Goal: Task Accomplishment & Management: Complete application form

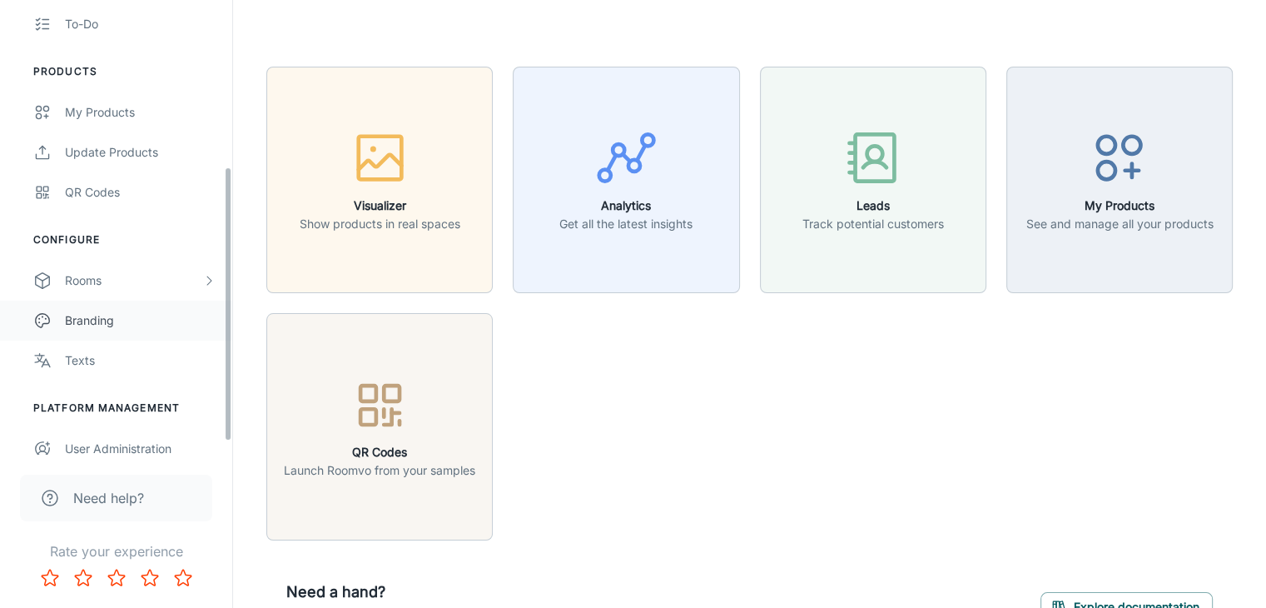
scroll to position [296, 0]
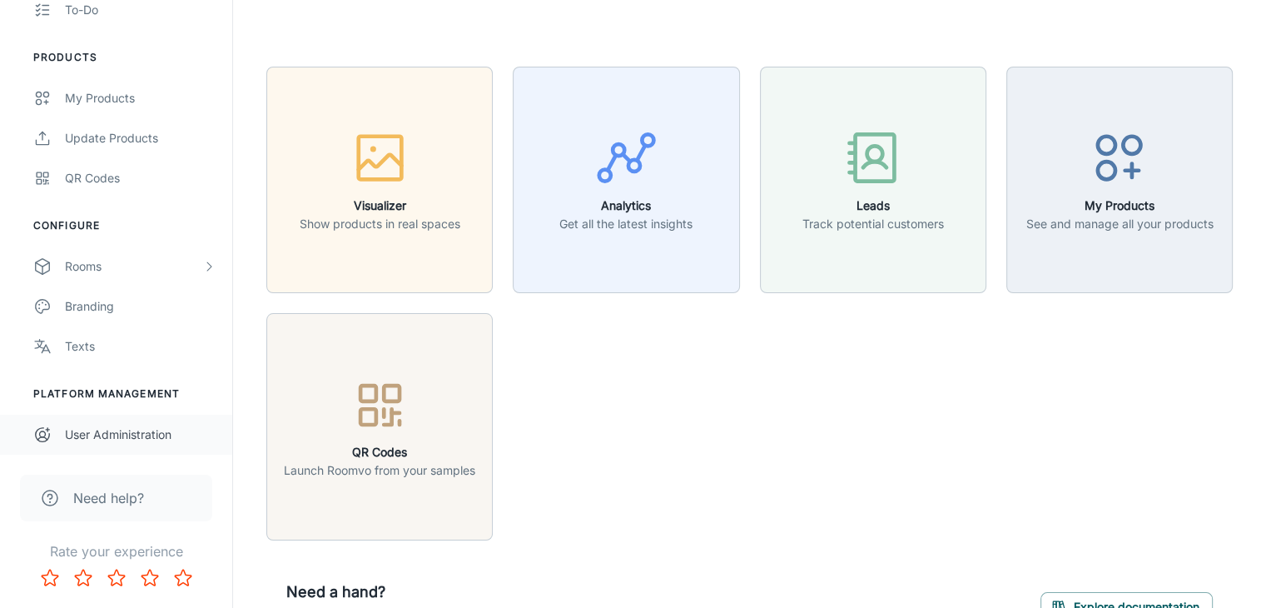
click at [86, 430] on div "User Administration" at bounding box center [140, 434] width 151 height 18
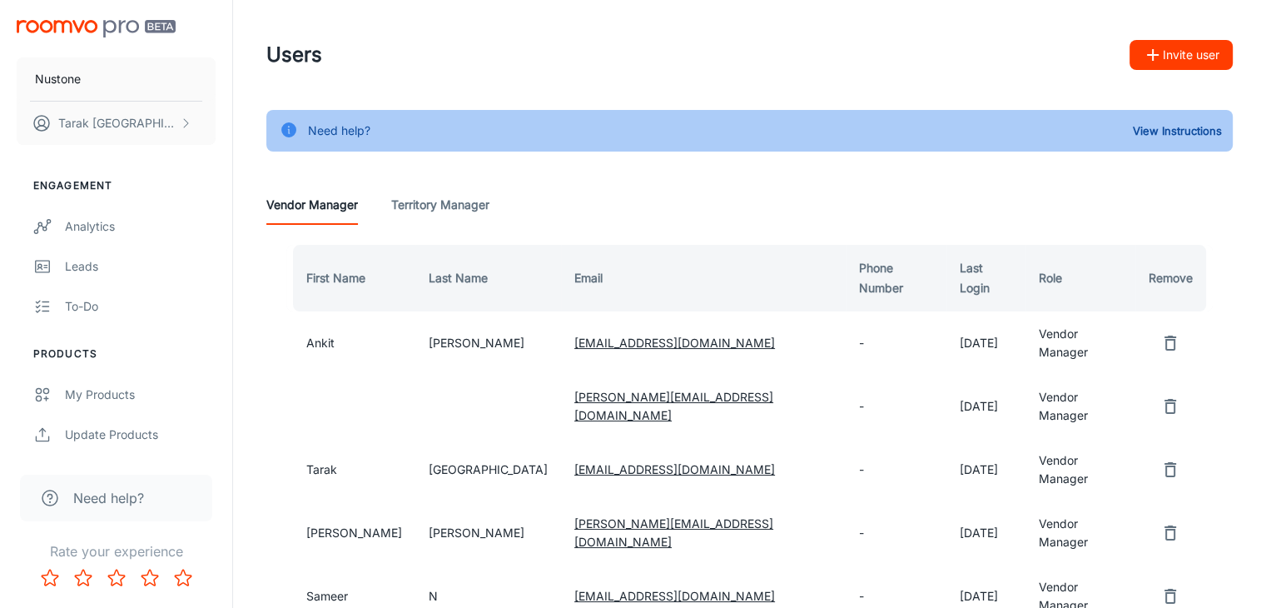
click at [1165, 47] on button "Invite user" at bounding box center [1181, 55] width 103 height 30
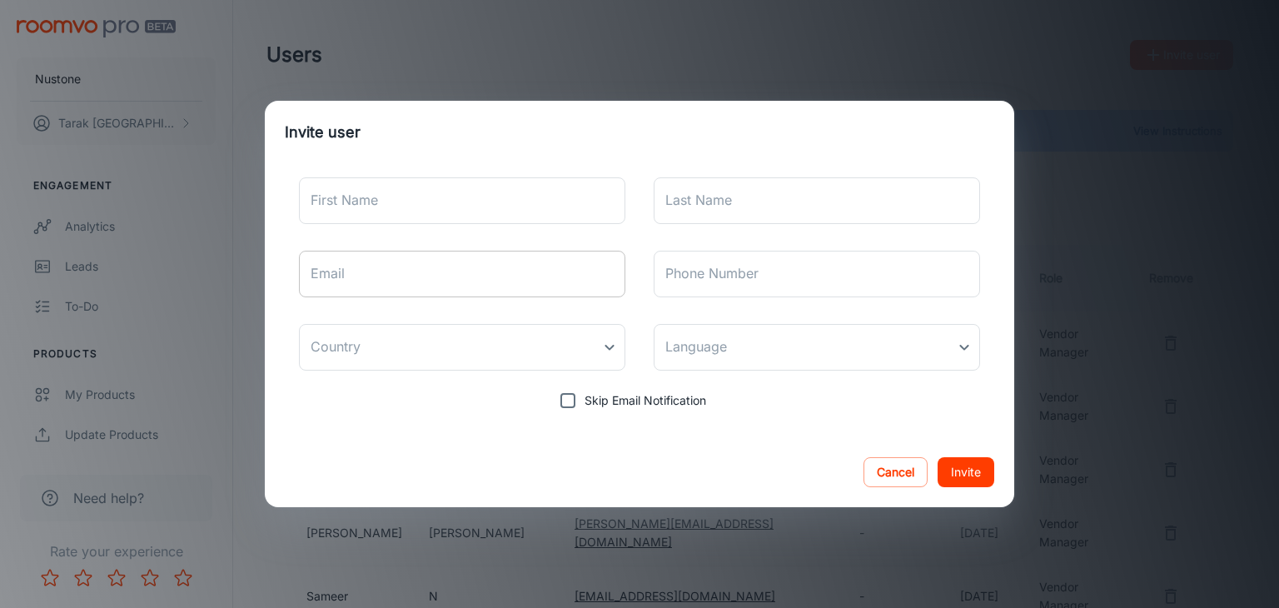
click at [525, 281] on input "Email" at bounding box center [462, 274] width 326 height 47
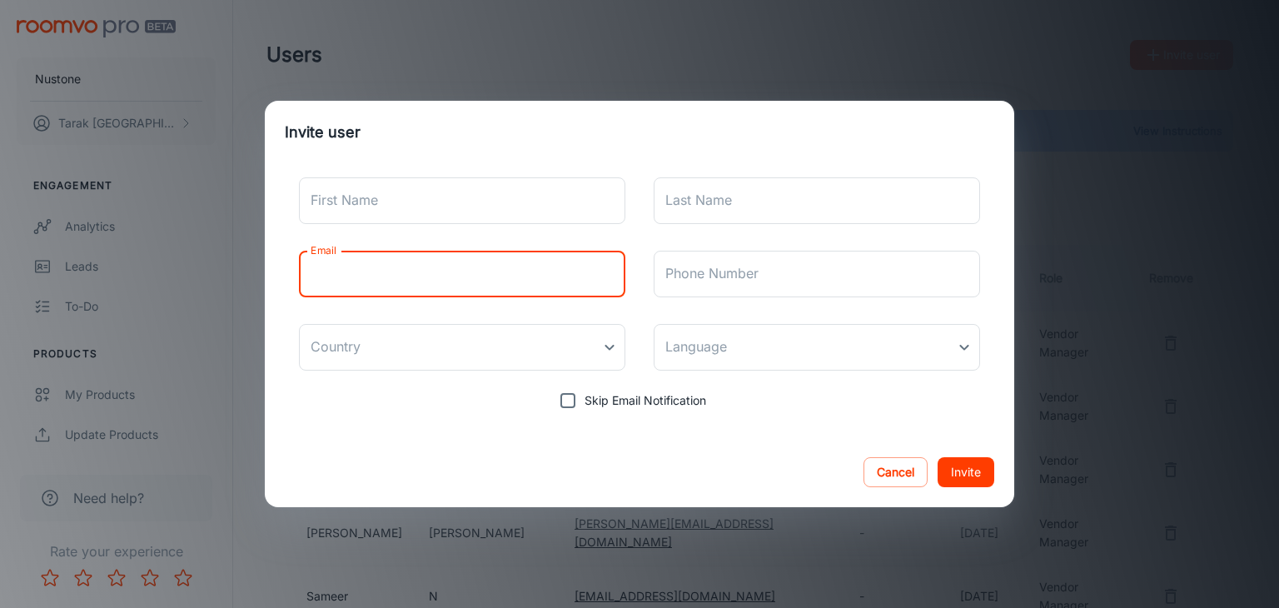
paste input "Pradeep Palavancha <[EMAIL_ADDRESS][DOMAIN_NAME]>"
drag, startPoint x: 360, startPoint y: 273, endPoint x: 300, endPoint y: 271, distance: 59.2
click at [300, 271] on input "Pradeep Palavancha <[EMAIL_ADDRESS][DOMAIN_NAME]>" at bounding box center [462, 274] width 326 height 47
type input "Palavancha <[EMAIL_ADDRESS][DOMAIN_NAME]>"
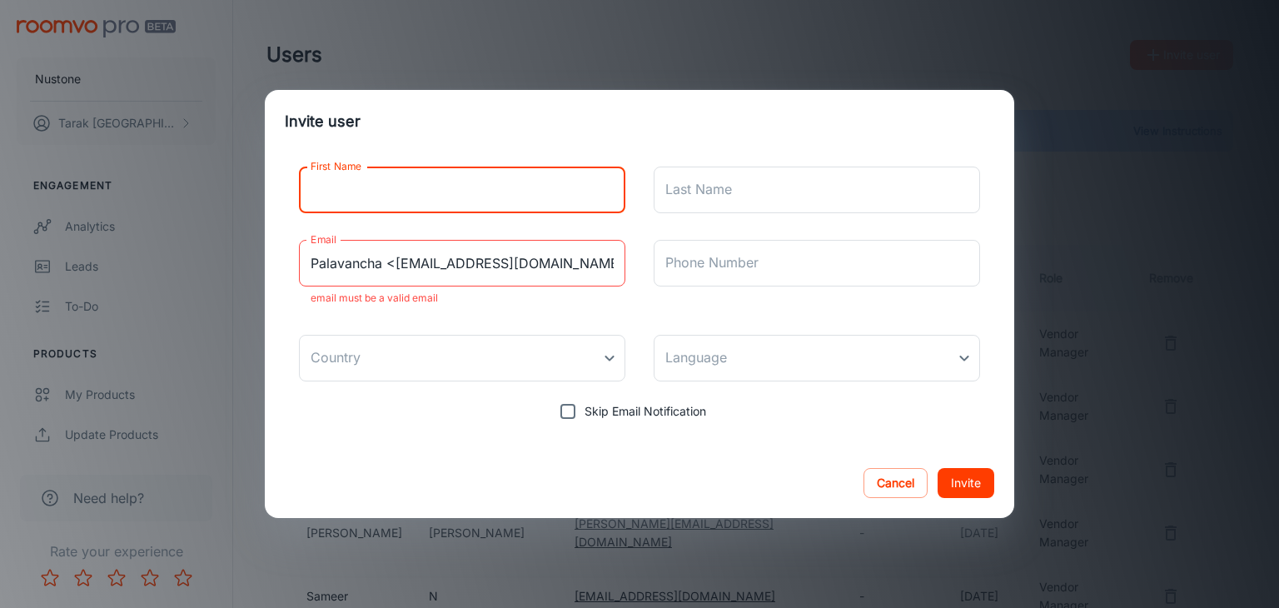
click at [350, 195] on input "First Name" at bounding box center [462, 189] width 326 height 47
paste input "Pradeep"
type input "Pradeep"
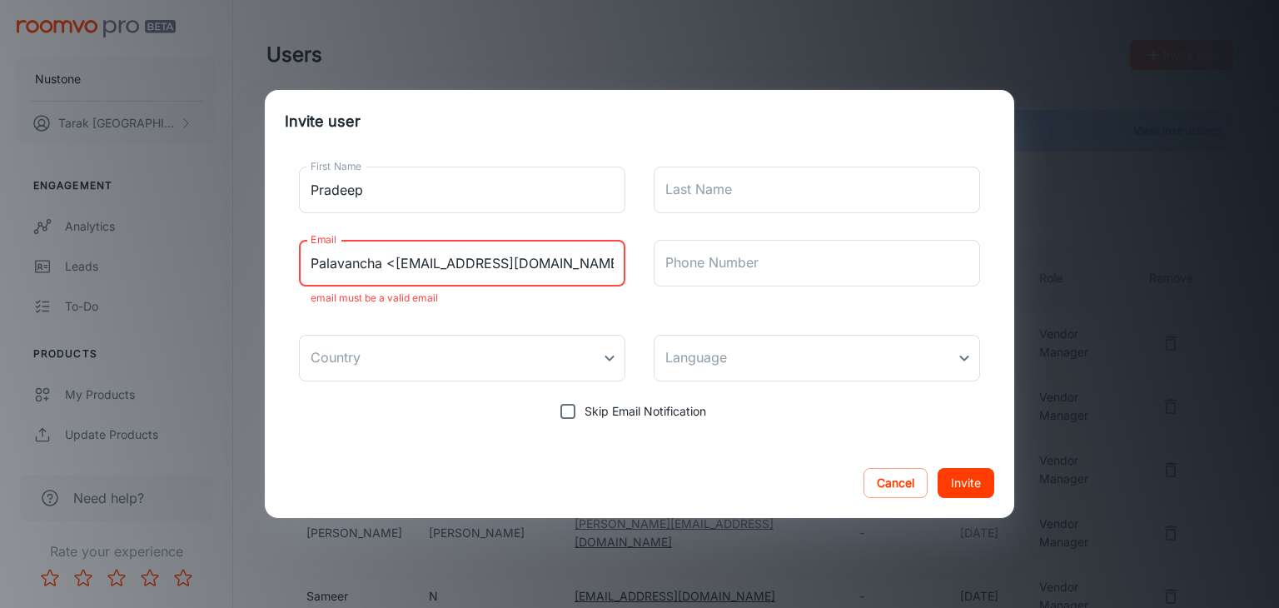
drag, startPoint x: 385, startPoint y: 264, endPoint x: 312, endPoint y: 266, distance: 72.4
click at [312, 266] on input "Palavancha <[EMAIL_ADDRESS][DOMAIN_NAME]>" at bounding box center [462, 263] width 326 height 47
type input "<[EMAIL_ADDRESS][DOMAIN_NAME]>"
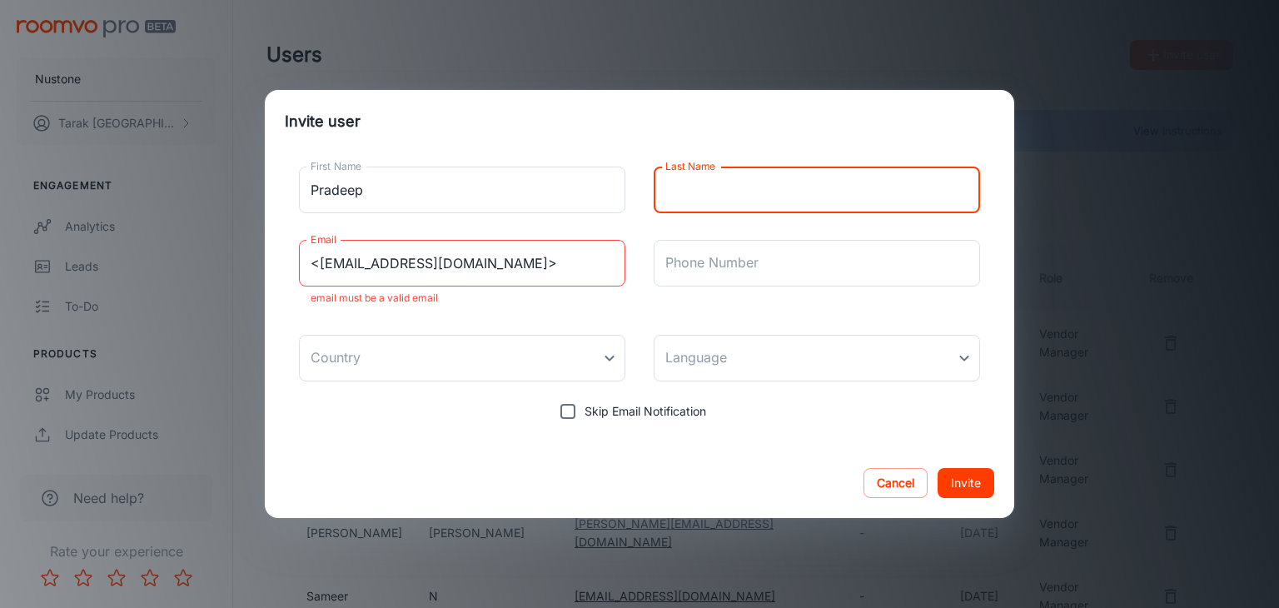
click at [708, 187] on input "Last Name" at bounding box center [816, 189] width 326 height 47
paste input "Palavancha"
type input "Palavancha"
click at [320, 265] on input "<[EMAIL_ADDRESS][DOMAIN_NAME]>" at bounding box center [462, 263] width 326 height 47
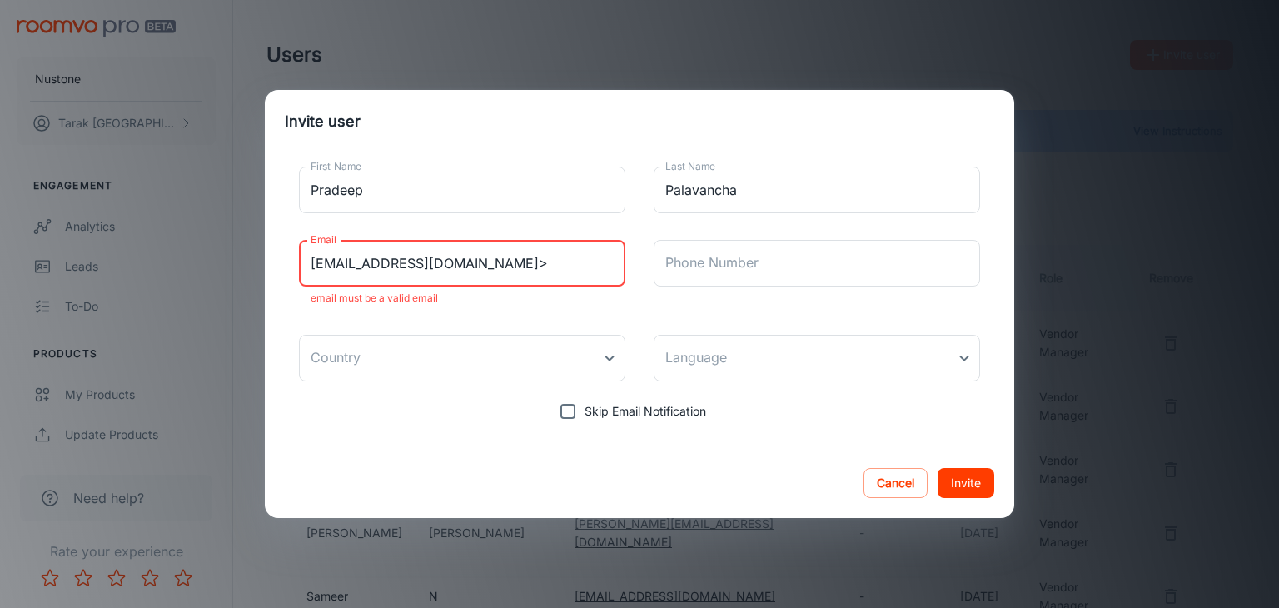
click at [533, 272] on input "[EMAIL_ADDRESS][DOMAIN_NAME]>" at bounding box center [462, 263] width 326 height 47
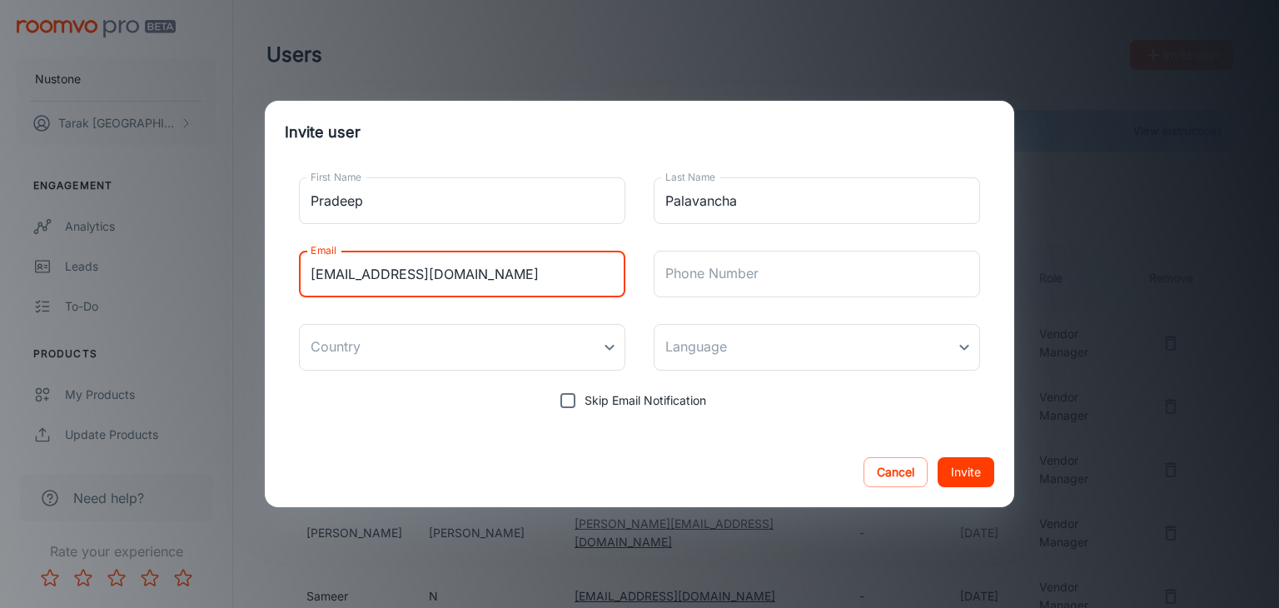
type input "[EMAIL_ADDRESS][DOMAIN_NAME]"
click at [446, 430] on div "First Name [PERSON_NAME] First Name Last Name [PERSON_NAME] Last Name Email [PE…" at bounding box center [639, 300] width 749 height 273
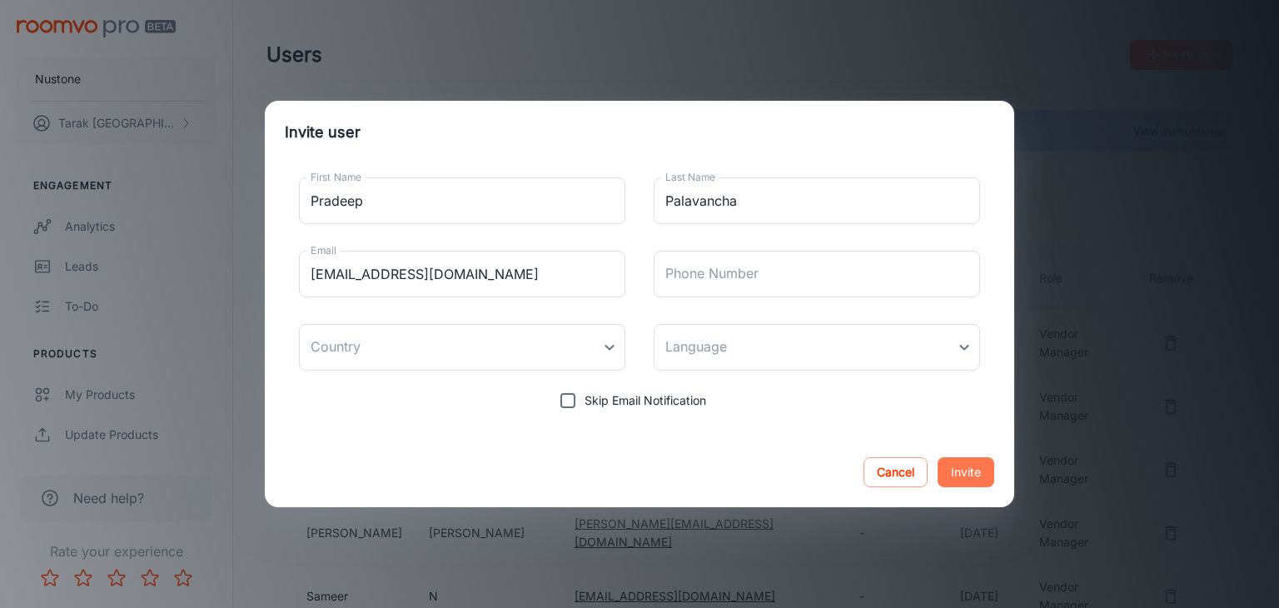
click at [958, 470] on button "Invite" at bounding box center [965, 472] width 57 height 30
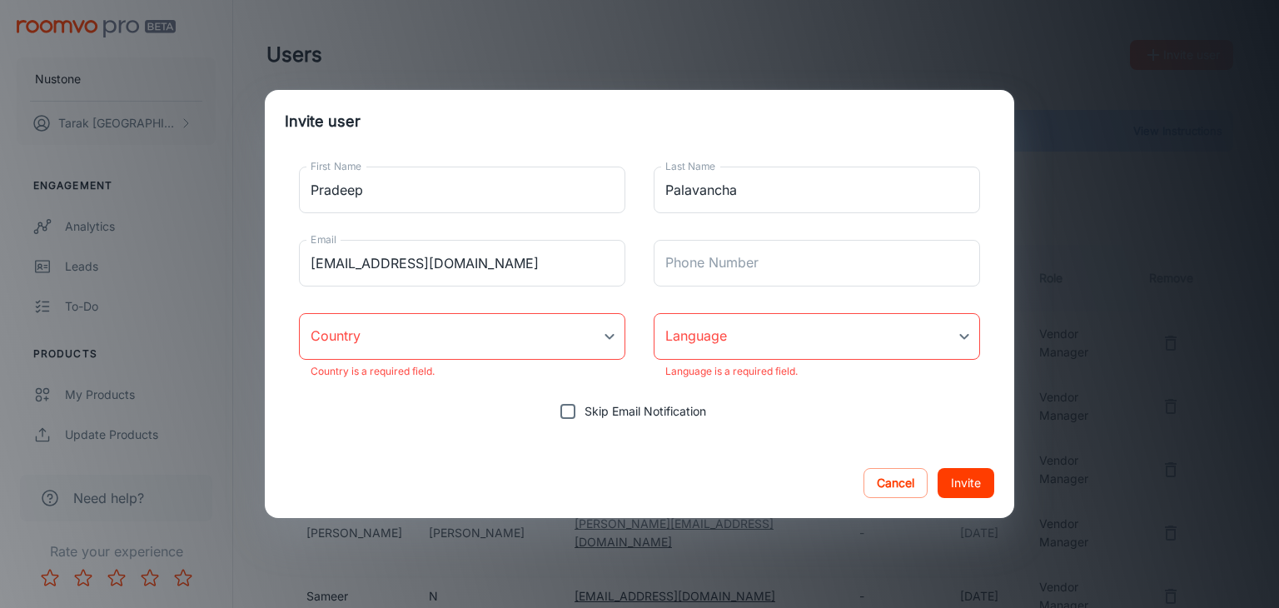
click at [435, 315] on body "Nustone Tarak Turki Engagement Analytics Leads To-do Products My Products Updat…" at bounding box center [639, 304] width 1279 height 608
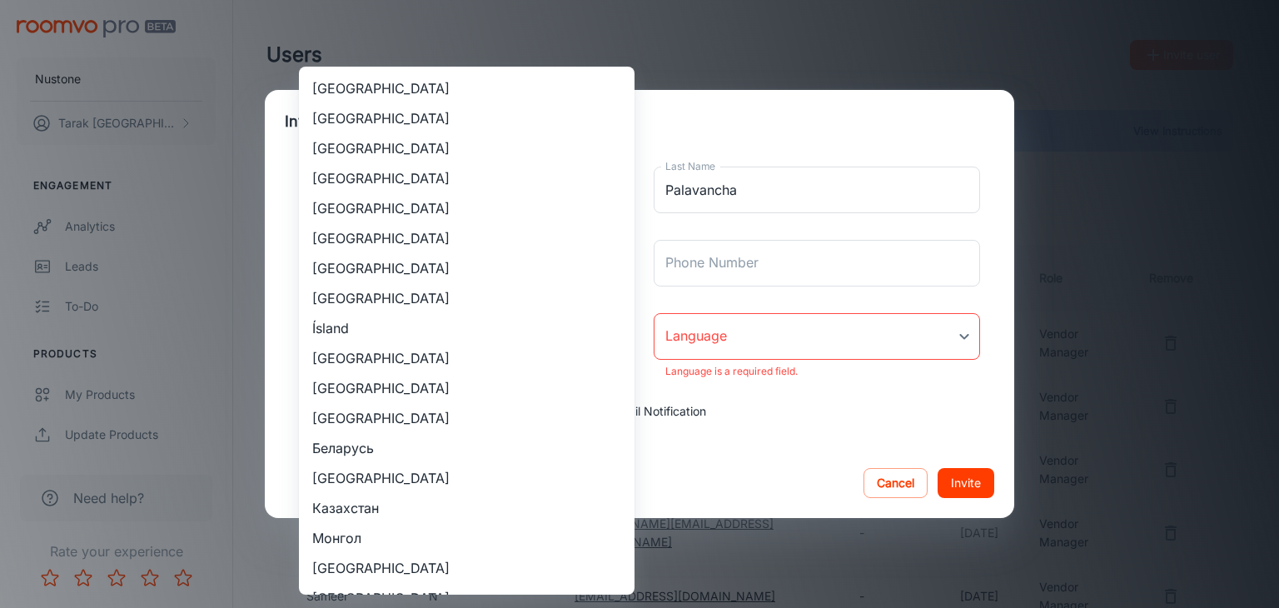
scroll to position [1593, 0]
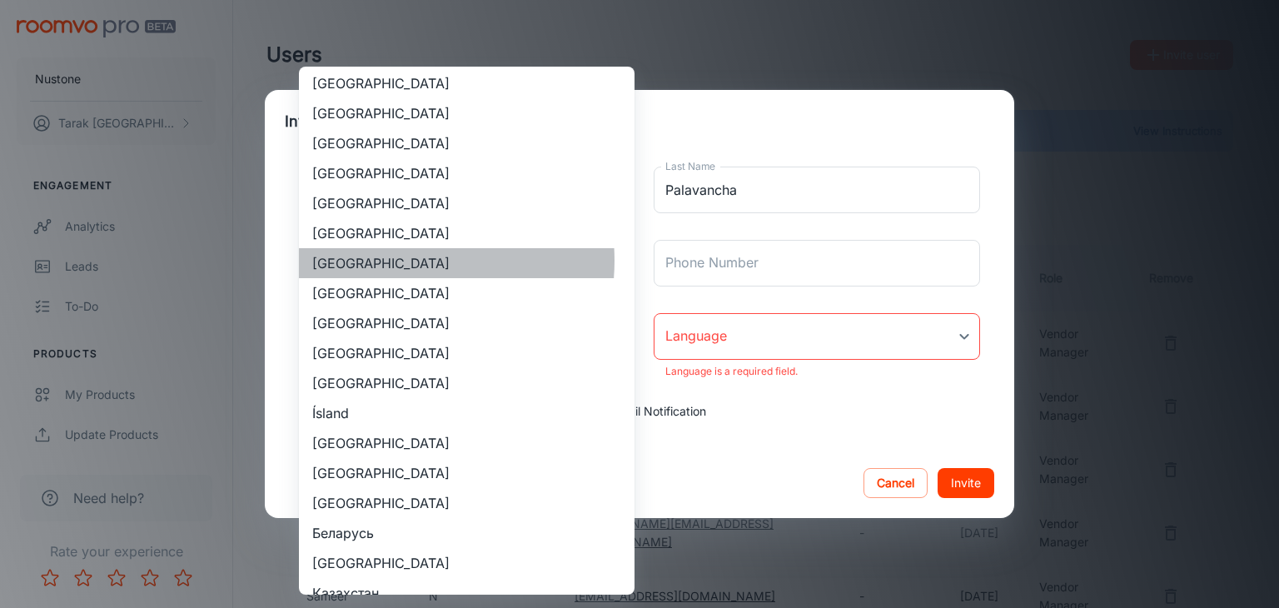
click at [393, 261] on li "[GEOGRAPHIC_DATA]" at bounding box center [466, 263] width 335 height 30
type input "[GEOGRAPHIC_DATA]"
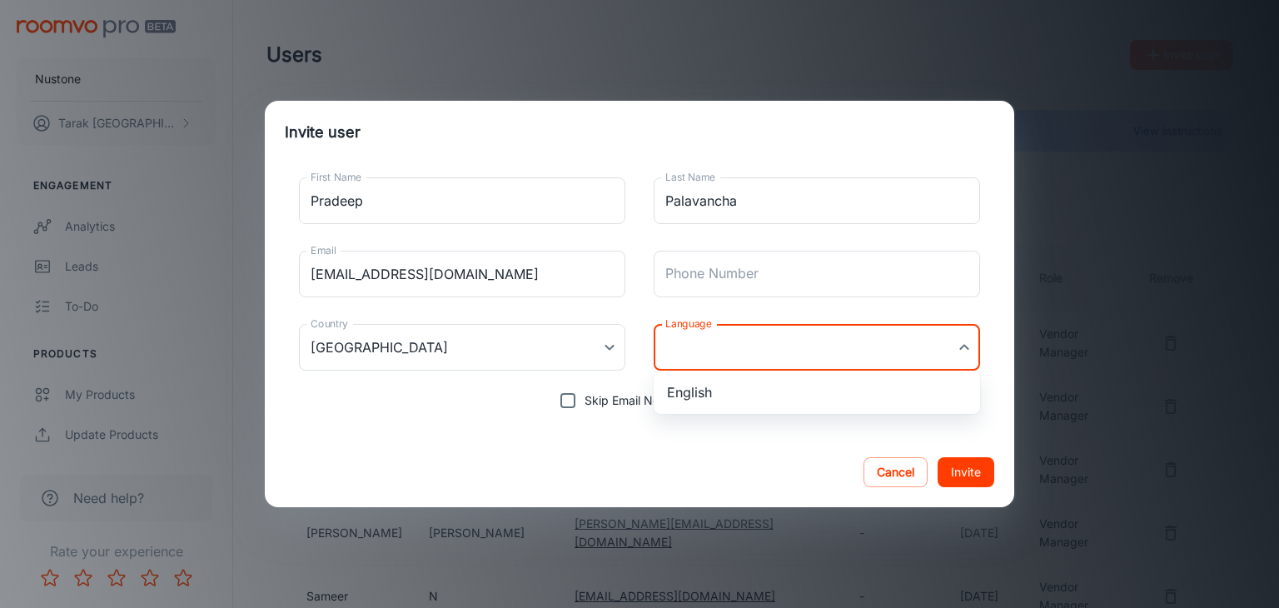
click at [719, 348] on body "Nustone Tarak Turki Engagement Analytics Leads To-do Products My Products Updat…" at bounding box center [639, 304] width 1279 height 608
click at [695, 386] on li "English" at bounding box center [816, 392] width 326 height 30
type input "en-[GEOGRAPHIC_DATA]"
click at [975, 469] on button "Invite" at bounding box center [965, 472] width 57 height 30
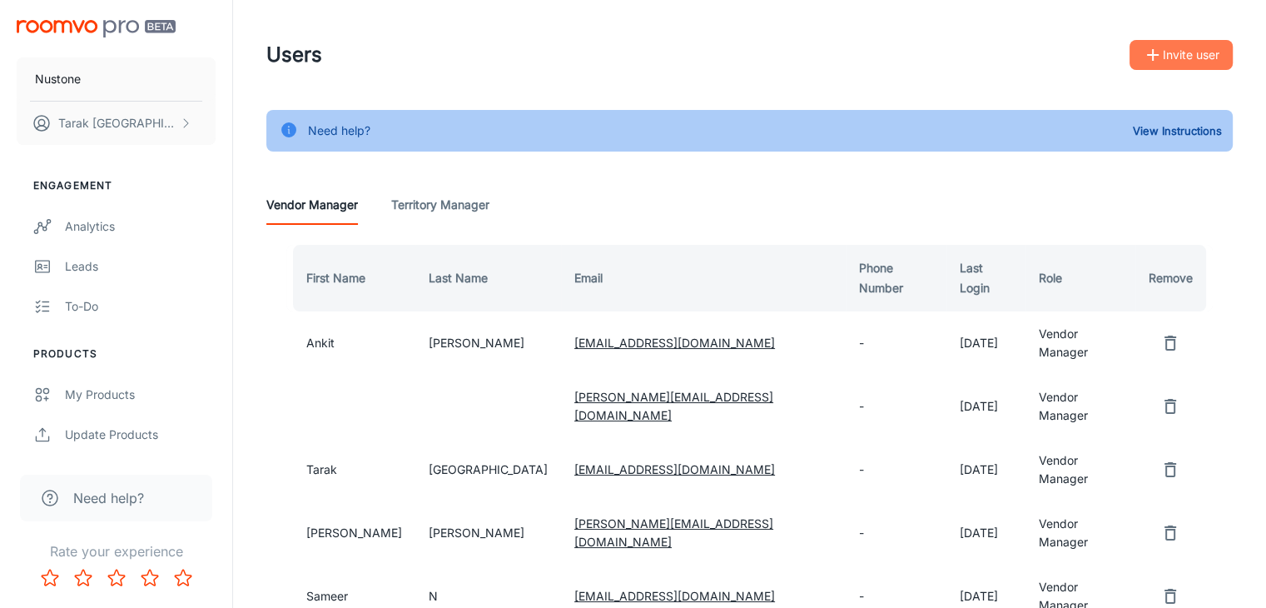
click at [1145, 62] on icon "button" at bounding box center [1153, 55] width 20 height 20
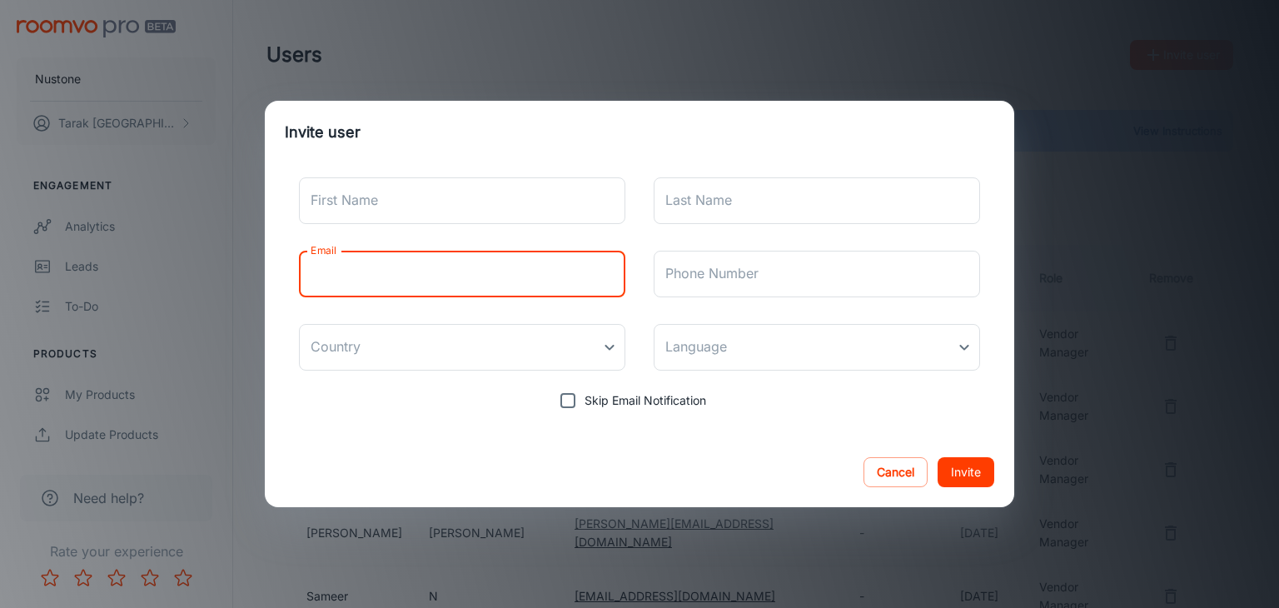
click at [340, 278] on input "Email" at bounding box center [462, 274] width 326 height 47
paste input "[EMAIL_ADDRESS][DOMAIN_NAME]"
type input "[EMAIL_ADDRESS][DOMAIN_NAME]"
click at [350, 211] on input "First Name" at bounding box center [462, 200] width 326 height 47
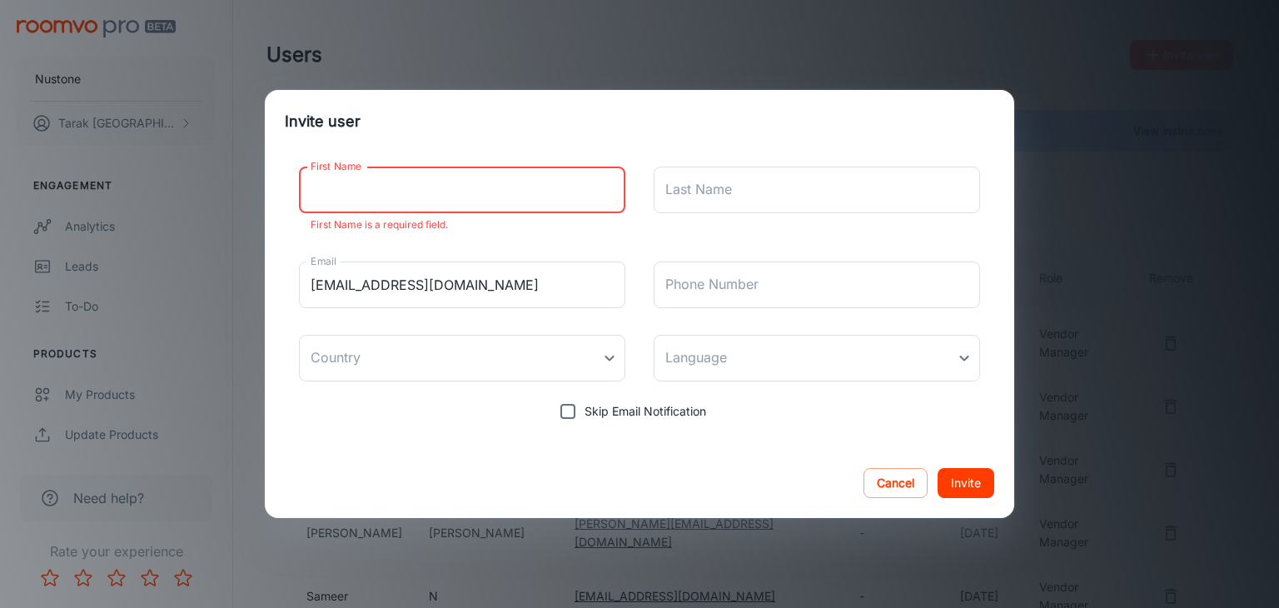
paste input "[PERSON_NAME] <[EMAIL_ADDRESS][DOMAIN_NAME]>"
drag, startPoint x: 440, startPoint y: 187, endPoint x: 632, endPoint y: 187, distance: 191.5
click at [632, 187] on div "First Name [PERSON_NAME] <[EMAIL_ADDRESS][DOMAIN_NAME]> First Name First Name m…" at bounding box center [639, 290] width 709 height 275
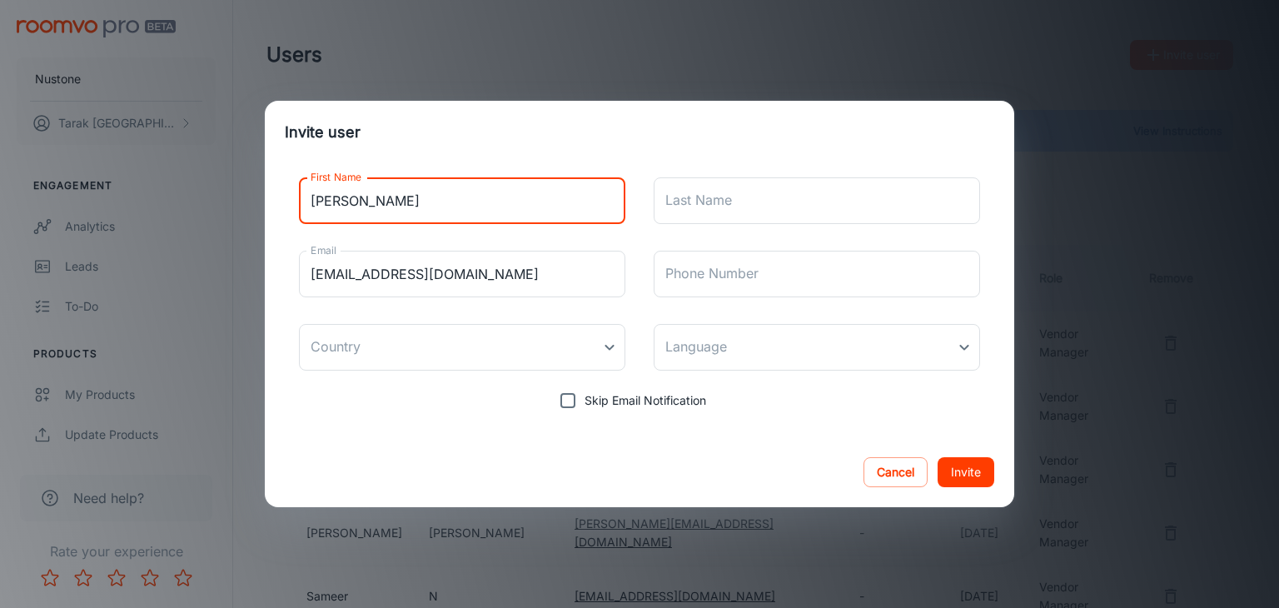
drag, startPoint x: 350, startPoint y: 196, endPoint x: 504, endPoint y: 205, distance: 153.4
click at [504, 205] on input "[PERSON_NAME]" at bounding box center [462, 200] width 326 height 47
type input "Vishal"
click at [736, 215] on input "Last Name" at bounding box center [816, 200] width 326 height 47
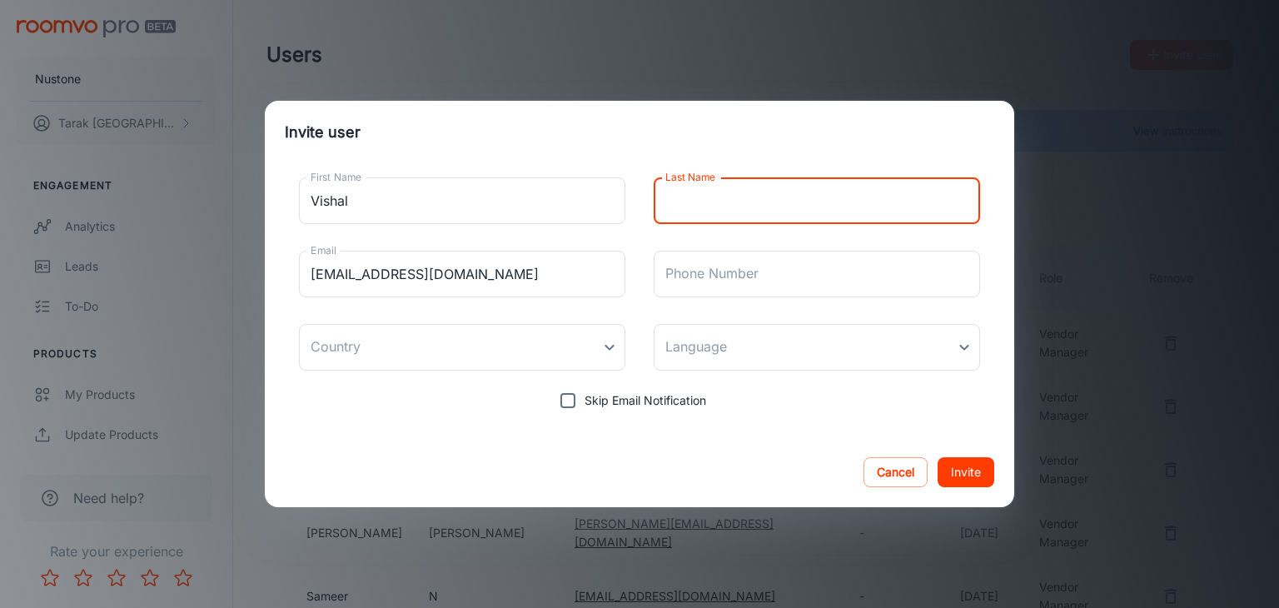
paste input "[PERSON_NAME]"
type input "[PERSON_NAME]"
click at [372, 344] on body "Nustone Tarak Turki Engagement Analytics Leads To-do Products My Products Updat…" at bounding box center [639, 304] width 1279 height 608
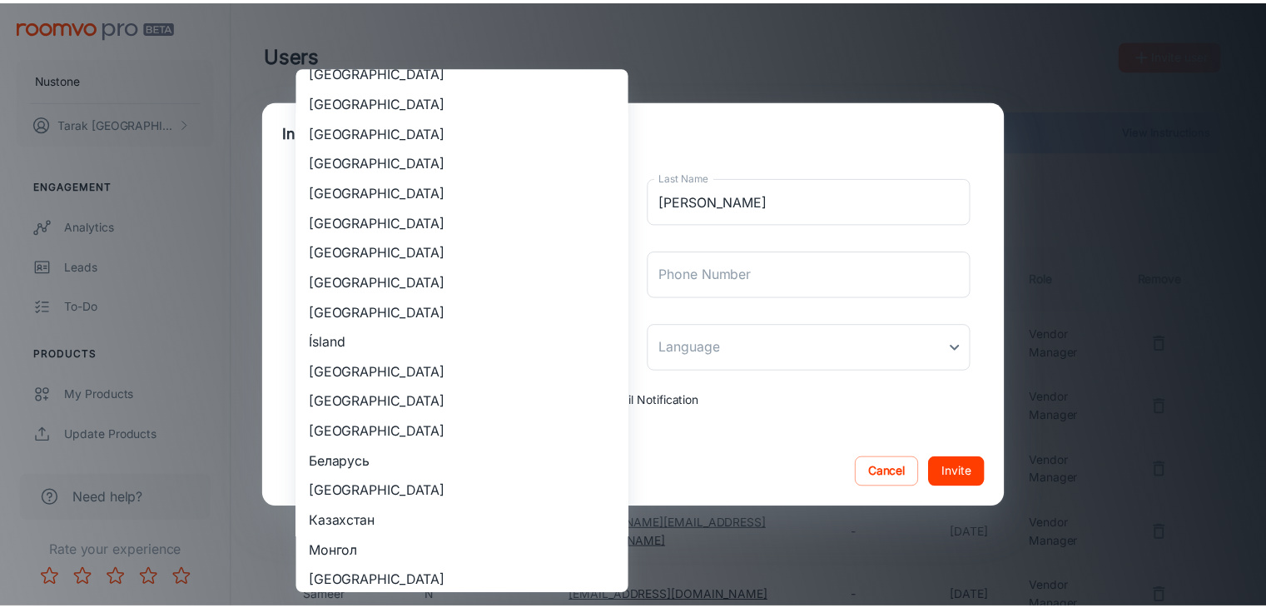
scroll to position [1665, 0]
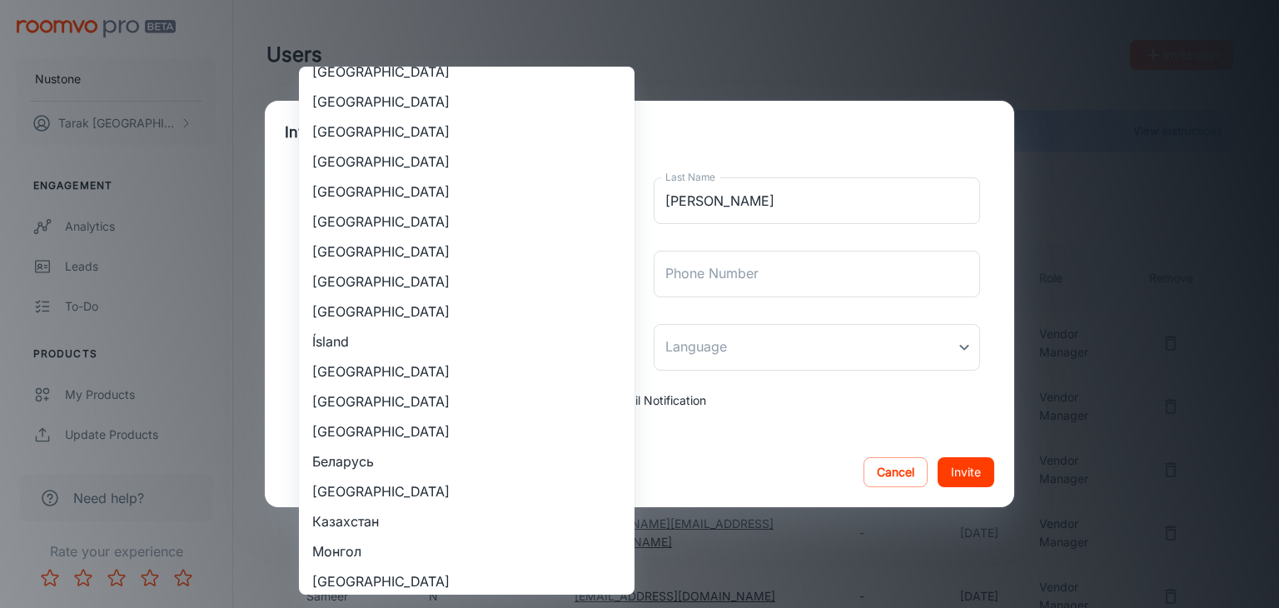
click at [395, 193] on li "[GEOGRAPHIC_DATA]" at bounding box center [466, 191] width 335 height 30
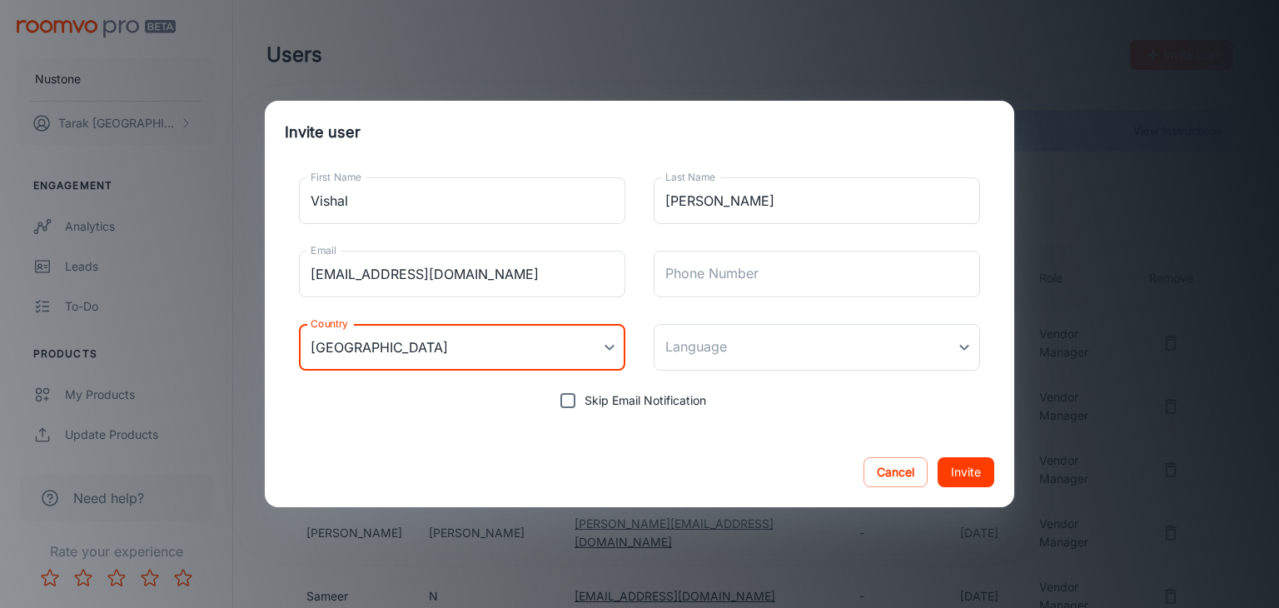
type input "[GEOGRAPHIC_DATA]"
click at [689, 347] on body "Nustone Tarak Turki Engagement Analytics Leads To-do Products My Products Updat…" at bounding box center [639, 304] width 1279 height 608
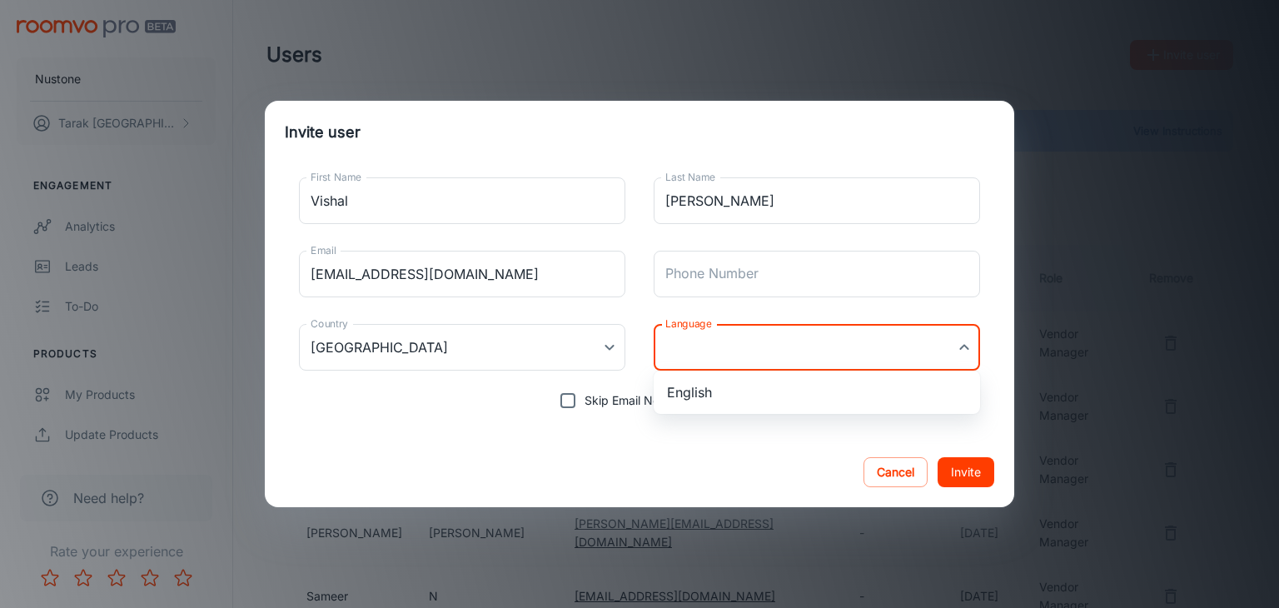
click at [688, 385] on li "English" at bounding box center [816, 392] width 326 height 30
type input "en-[GEOGRAPHIC_DATA]"
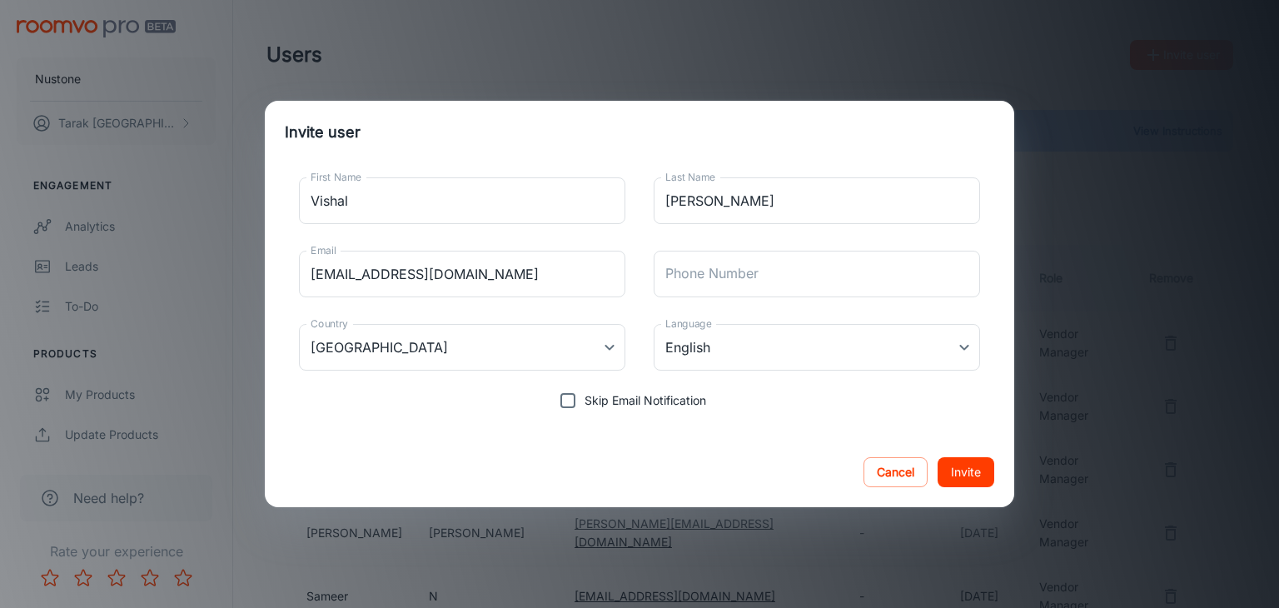
click at [585, 459] on div "Cancel Invite" at bounding box center [639, 472] width 749 height 70
click at [977, 473] on button "Invite" at bounding box center [965, 472] width 57 height 30
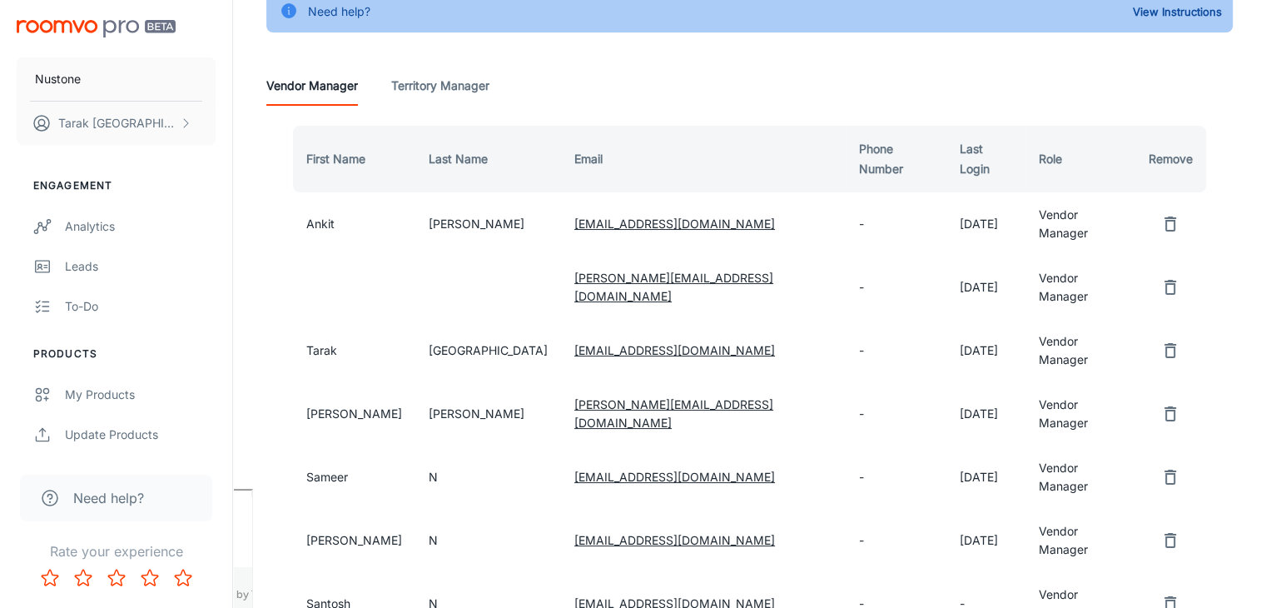
scroll to position [333, 0]
